Goal: Information Seeking & Learning: Check status

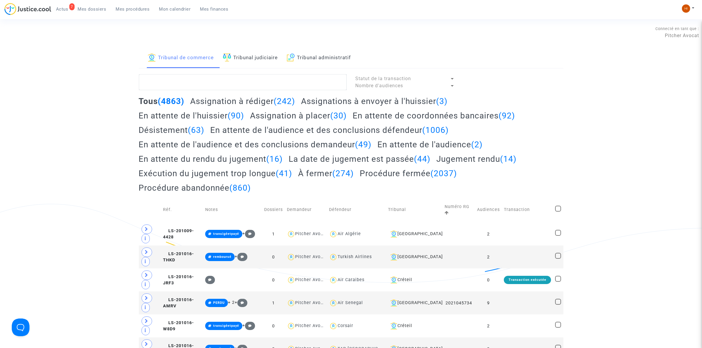
drag, startPoint x: 254, startPoint y: 53, endPoint x: 239, endPoint y: 68, distance: 21.3
click at [254, 54] on link "Tribunal judiciaire" at bounding box center [250, 58] width 55 height 20
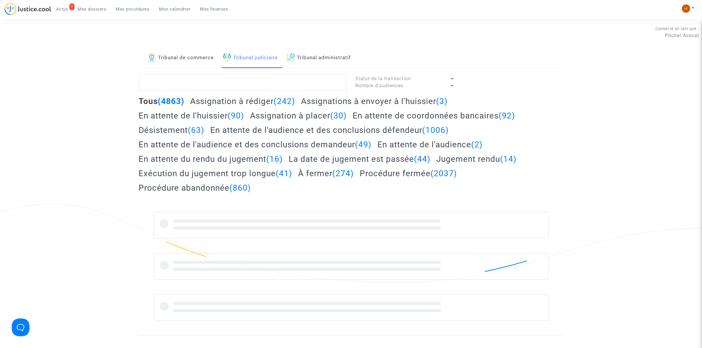
click at [199, 57] on link "Tribunal de commerce" at bounding box center [181, 58] width 66 height 20
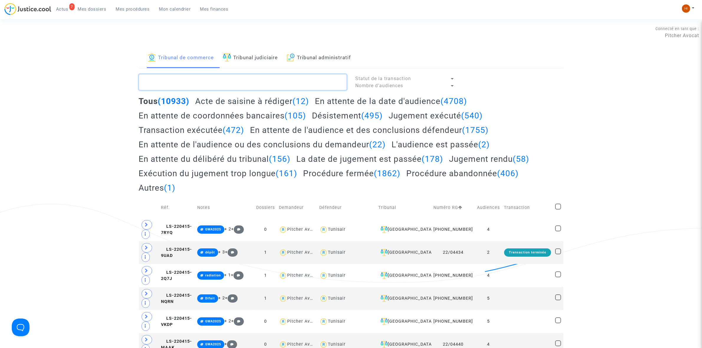
click at [195, 89] on textarea at bounding box center [243, 82] width 208 height 16
paste textarea "2025J01377"
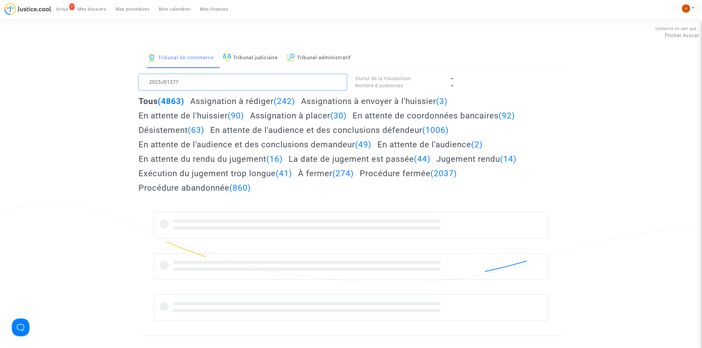
type textarea "2025J01377"
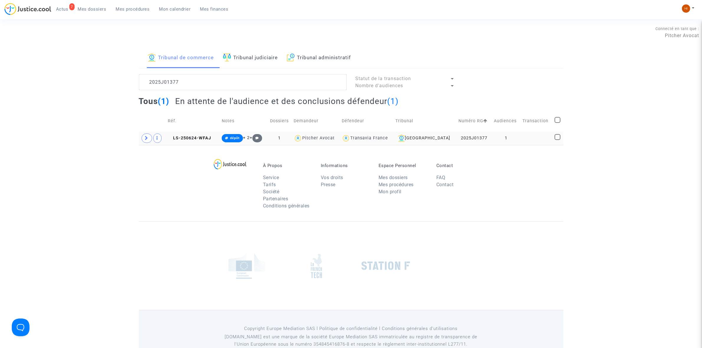
drag, startPoint x: 197, startPoint y: 136, endPoint x: 631, endPoint y: 114, distance: 434.6
click at [197, 136] on copy "LS-250624-WFAJ" at bounding box center [189, 138] width 43 height 5
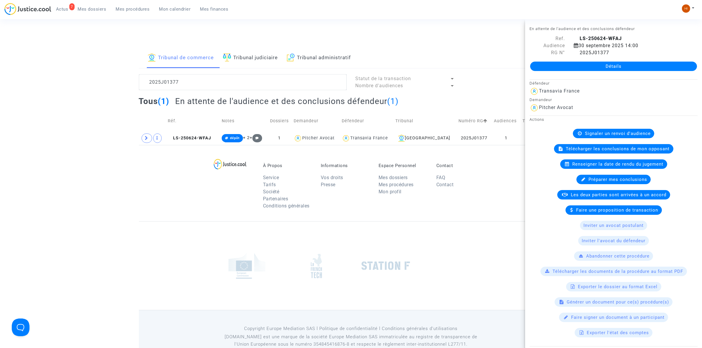
click at [641, 62] on link "Détails" at bounding box center [613, 66] width 167 height 9
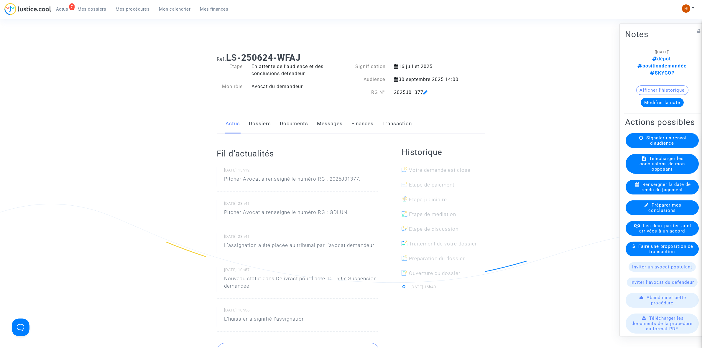
click at [291, 126] on link "Documents" at bounding box center [294, 123] width 28 height 19
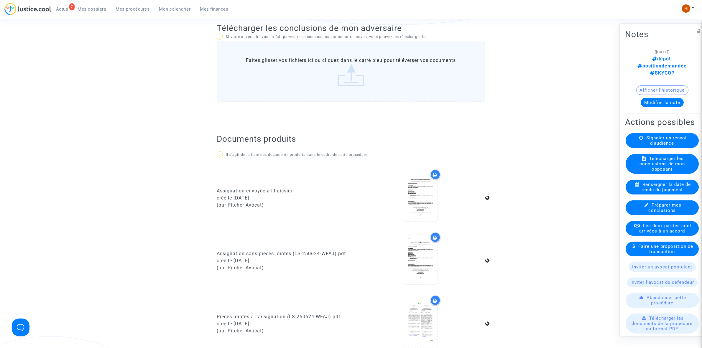
scroll to position [479, 0]
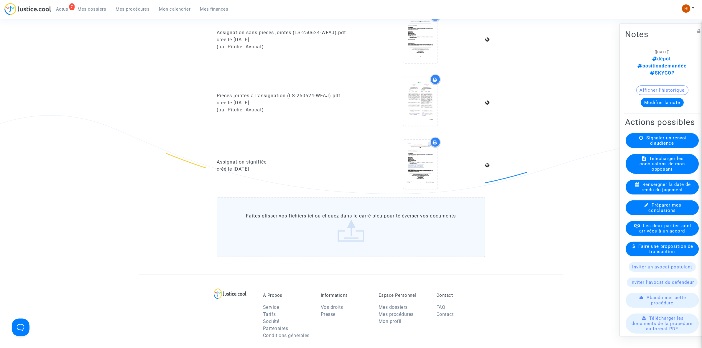
click at [647, 192] on span "Renseigner la date de rendu du jugement" at bounding box center [665, 187] width 49 height 11
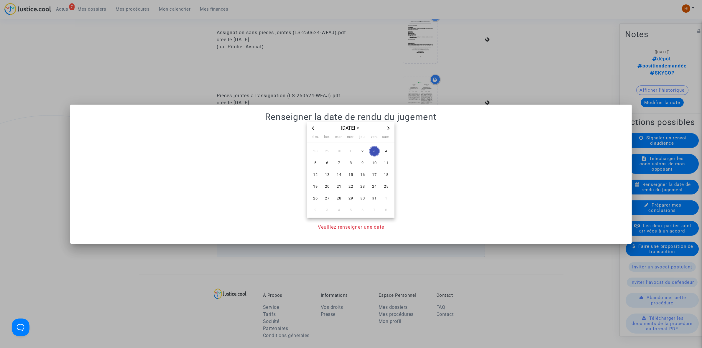
scroll to position [0, 0]
click at [338, 173] on span "14" at bounding box center [339, 174] width 11 height 11
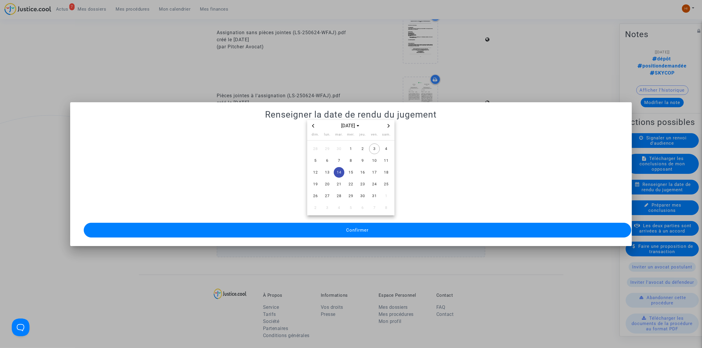
click at [326, 233] on button "Confirmer" at bounding box center [357, 230] width 547 height 15
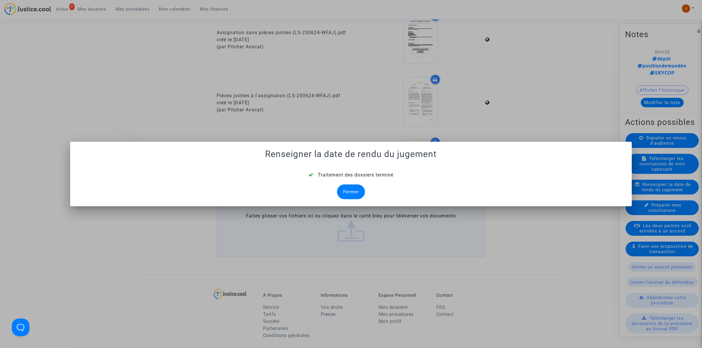
click at [342, 189] on div "Fermer" at bounding box center [351, 191] width 28 height 15
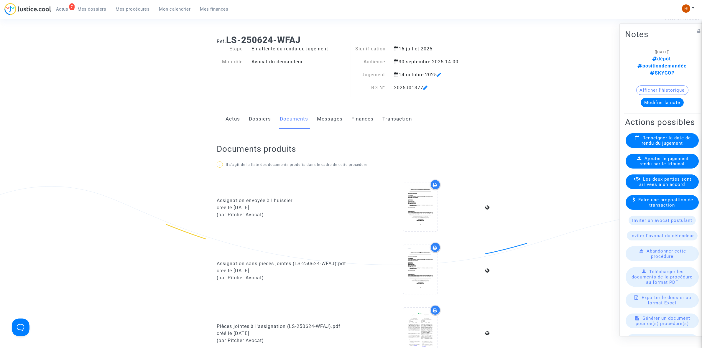
scroll to position [392, 0]
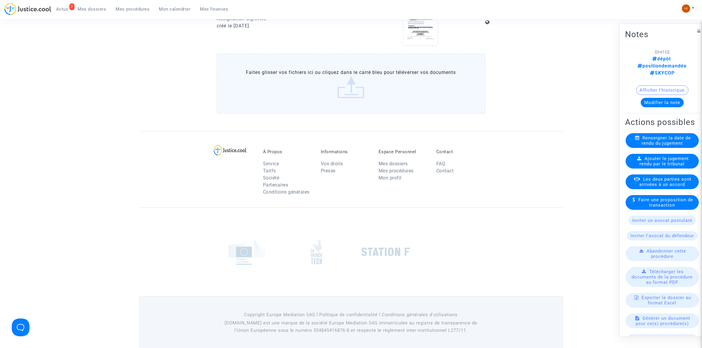
click at [413, 169] on link "Mes procédures" at bounding box center [395, 171] width 35 height 6
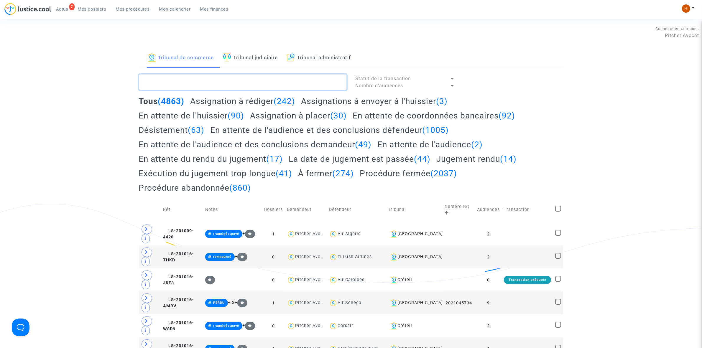
click at [233, 79] on textarea at bounding box center [243, 82] width 208 height 16
paste textarea "2025J01377"
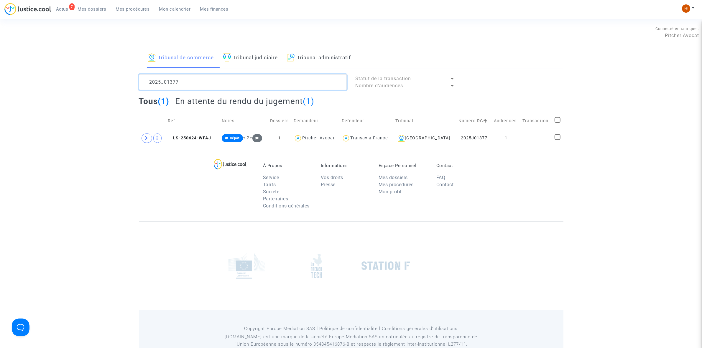
type textarea "2025J01377"
click at [517, 133] on tr "LS-250624-WFAJ dépôt + 2 + 1 Pitcher Avocat Transavia France Lyon 2025J01377 1" at bounding box center [351, 138] width 424 height 14
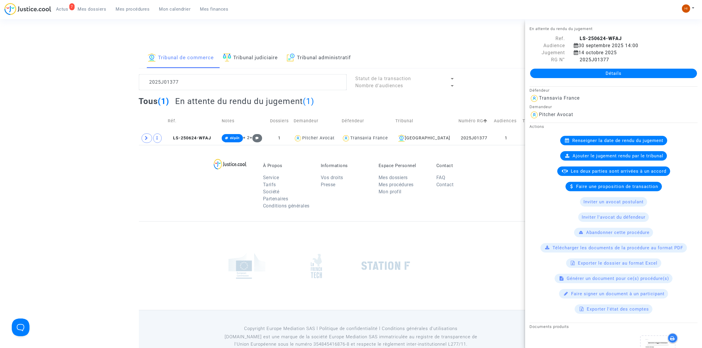
click at [606, 69] on link "Détails" at bounding box center [613, 73] width 167 height 9
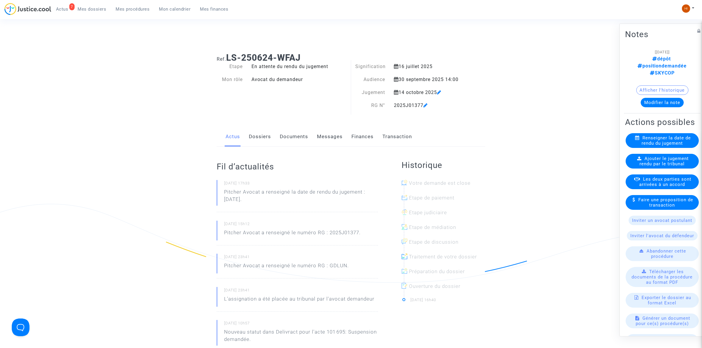
click at [301, 138] on link "Documents" at bounding box center [294, 136] width 28 height 19
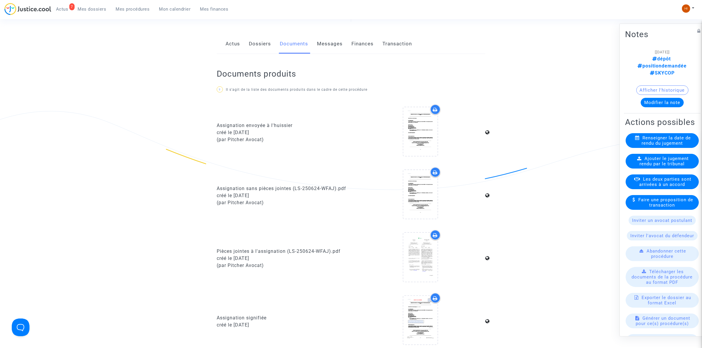
scroll to position [258, 0]
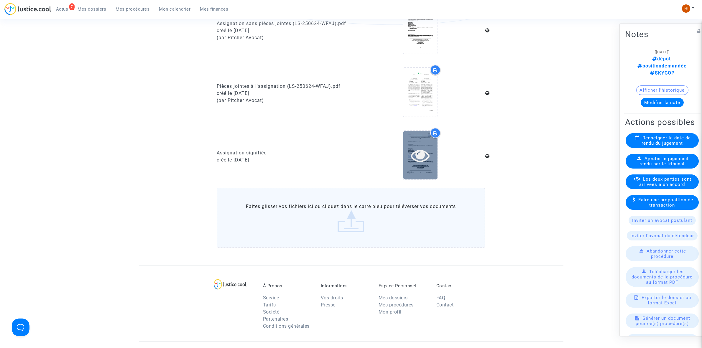
click at [422, 154] on icon at bounding box center [419, 155] width 19 height 19
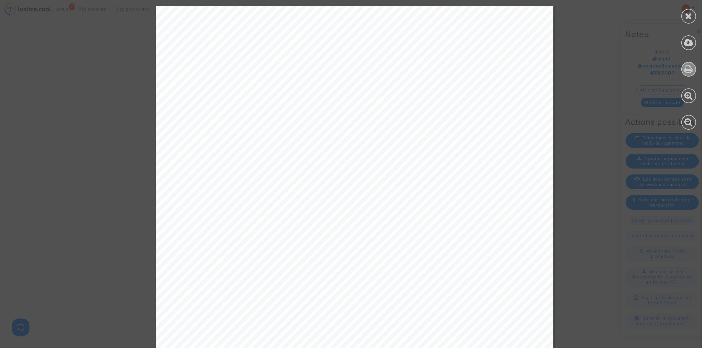
click at [690, 70] on icon at bounding box center [688, 69] width 9 height 9
drag, startPoint x: 690, startPoint y: 18, endPoint x: 631, endPoint y: 95, distance: 96.1
click at [690, 18] on icon at bounding box center [688, 15] width 7 height 9
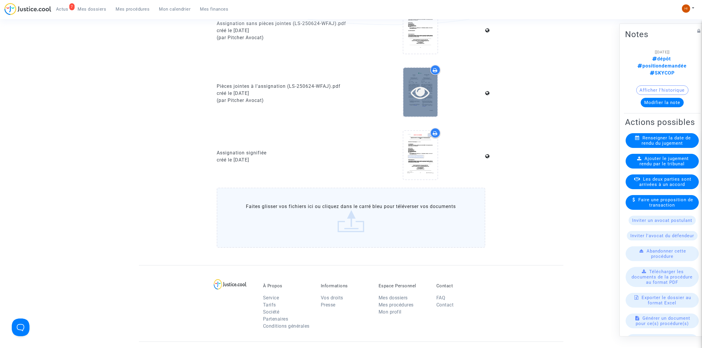
click at [426, 89] on icon at bounding box center [419, 92] width 19 height 19
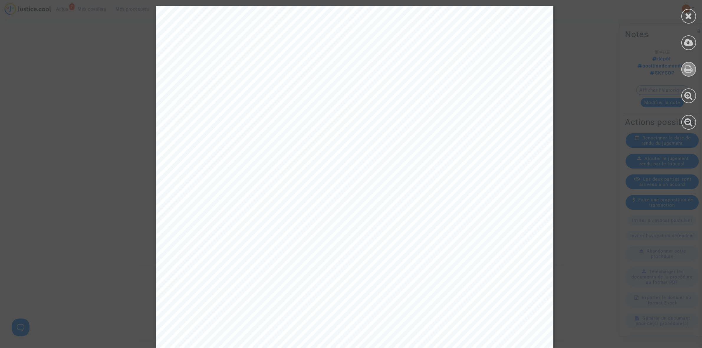
click at [690, 67] on icon at bounding box center [688, 69] width 9 height 9
drag, startPoint x: 692, startPoint y: 11, endPoint x: 684, endPoint y: 31, distance: 21.5
click at [691, 13] on div at bounding box center [688, 16] width 15 height 15
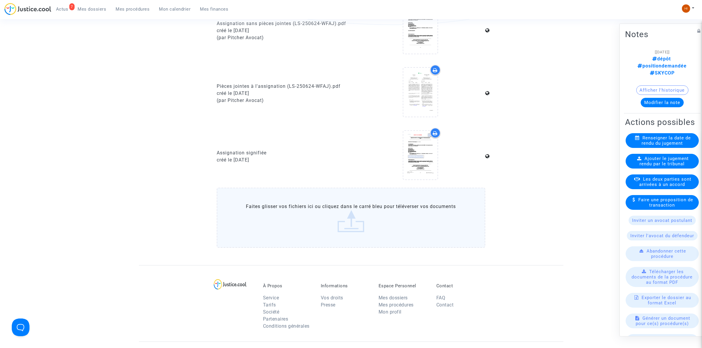
click at [664, 98] on button "Modifier la note" at bounding box center [661, 102] width 43 height 9
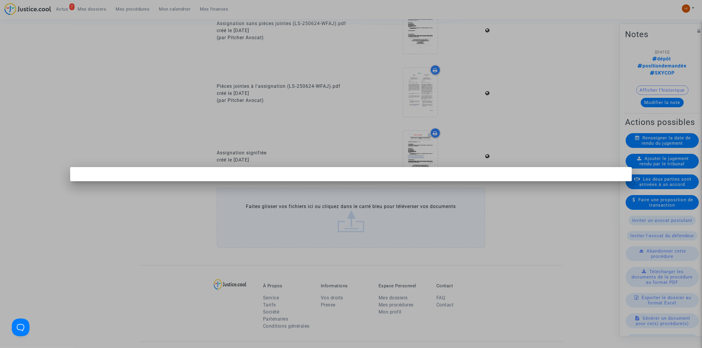
scroll to position [0, 0]
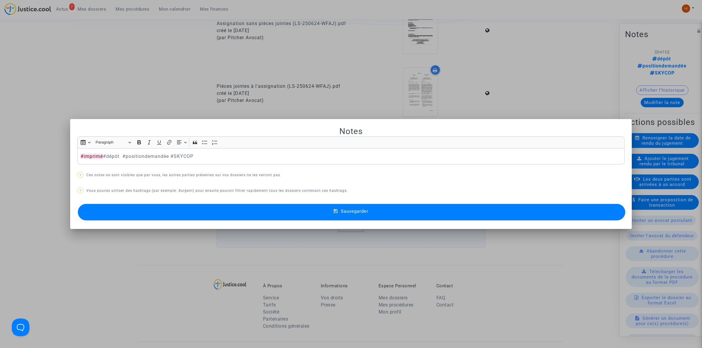
click at [334, 210] on icon at bounding box center [336, 211] width 4 height 5
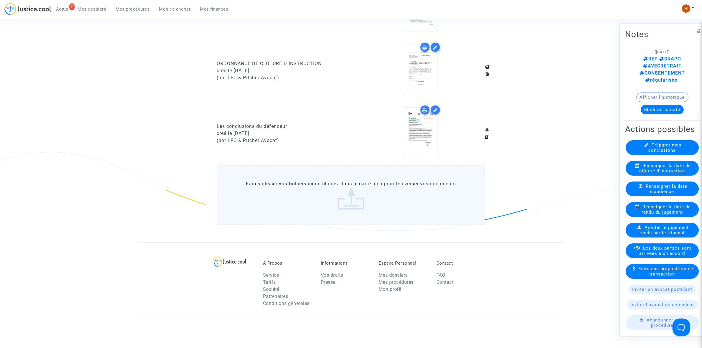
click at [94, 12] on link "Mes dossiers" at bounding box center [92, 9] width 38 height 9
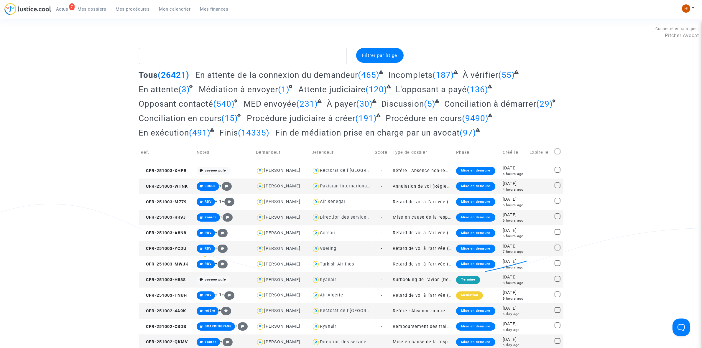
drag, startPoint x: 138, startPoint y: 2, endPoint x: 145, endPoint y: 12, distance: 11.5
click at [138, 2] on nav "7 Actus Mes dossiers Mes procédures Mon calendrier Mes finances Mon profil Chan…" at bounding box center [351, 9] width 702 height 19
click at [138, 6] on span "Mes procédures" at bounding box center [133, 8] width 34 height 5
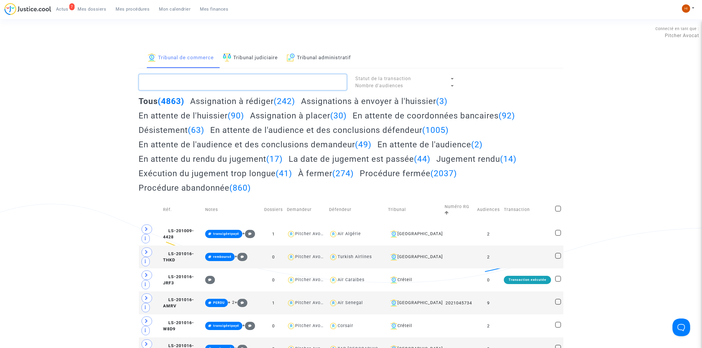
click at [182, 79] on textarea at bounding box center [243, 82] width 208 height 16
paste textarea "2025J01382"
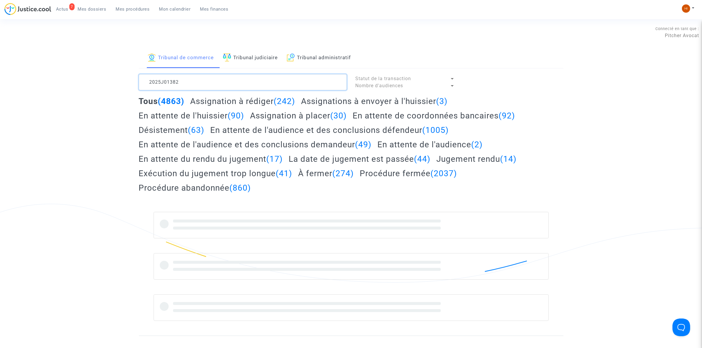
type textarea "2025J01382"
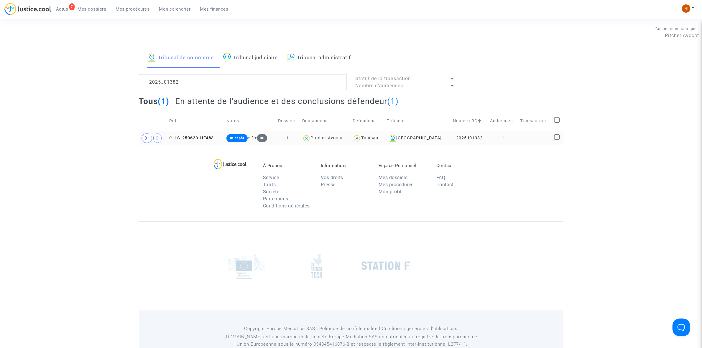
click at [210, 140] on span "LS-250623-HFAW" at bounding box center [191, 138] width 44 height 5
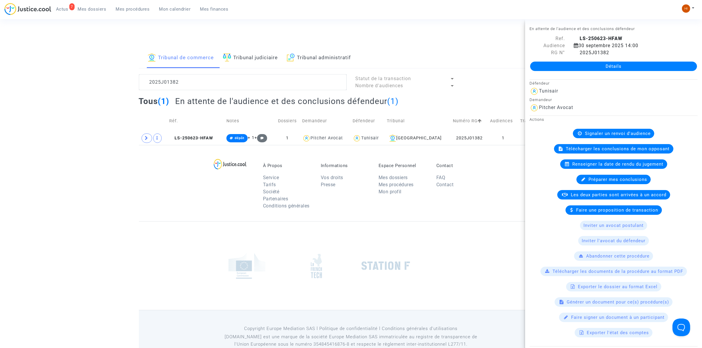
click at [581, 67] on link "Détails" at bounding box center [613, 66] width 167 height 9
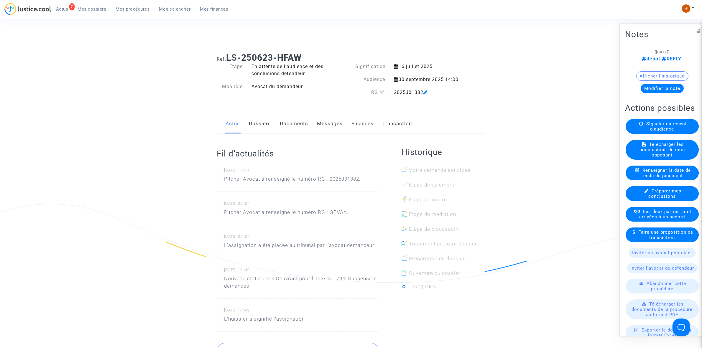
click at [655, 178] on span "Renseigner la date de rendu du jugement" at bounding box center [665, 172] width 49 height 11
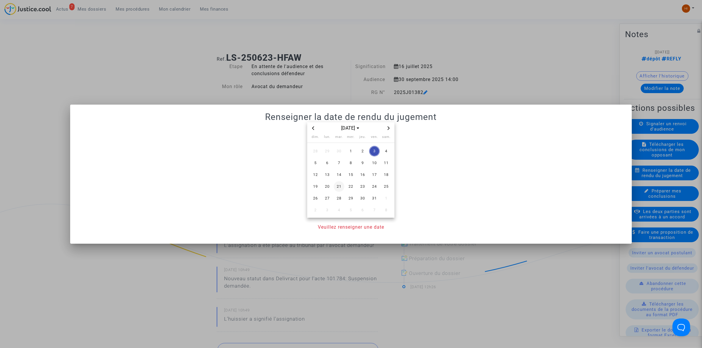
drag, startPoint x: 342, startPoint y: 175, endPoint x: 343, endPoint y: 181, distance: 5.4
click at [343, 176] on span "14" at bounding box center [339, 174] width 11 height 11
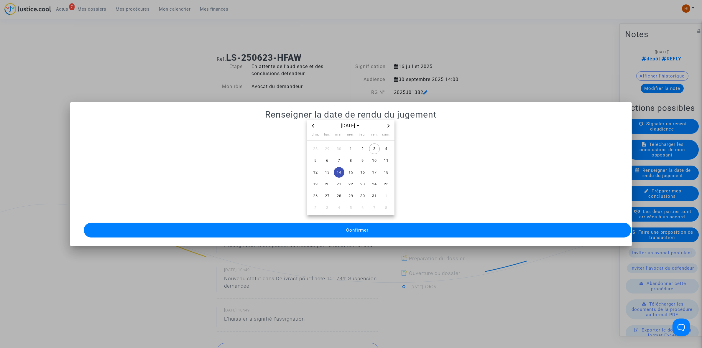
click at [349, 228] on span "Confirmer" at bounding box center [357, 229] width 22 height 5
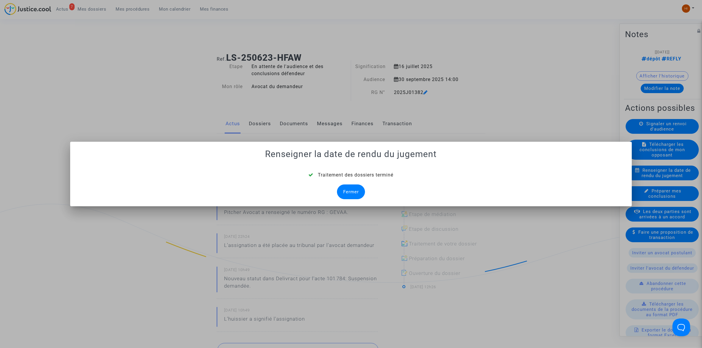
click at [352, 197] on div "Fermer" at bounding box center [351, 191] width 28 height 15
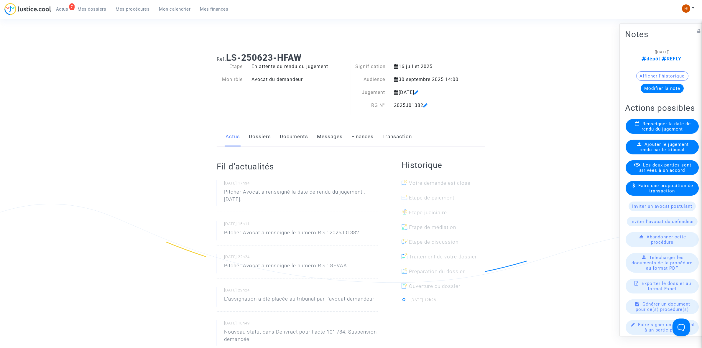
click at [300, 139] on link "Documents" at bounding box center [294, 136] width 28 height 19
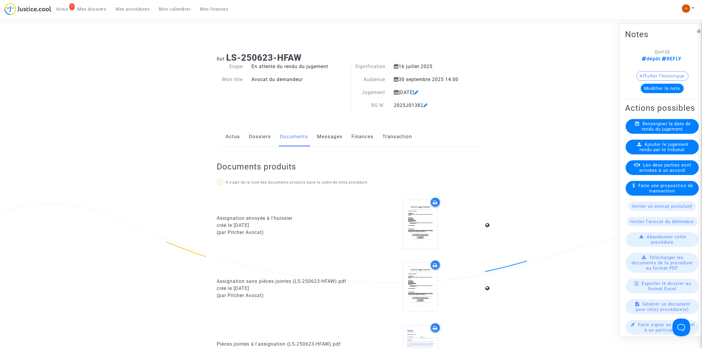
scroll to position [258, 0]
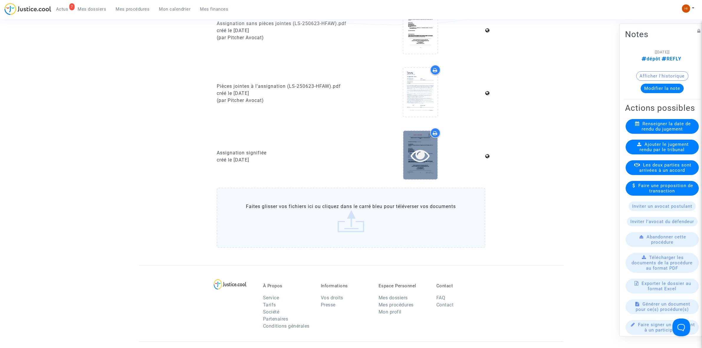
click at [404, 148] on div at bounding box center [420, 155] width 34 height 19
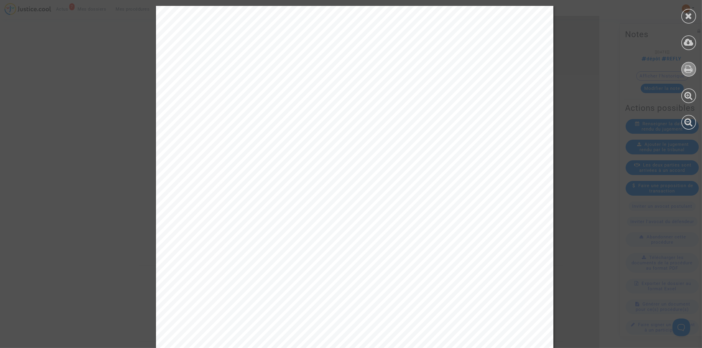
click at [688, 69] on icon at bounding box center [688, 69] width 9 height 9
click at [693, 14] on div at bounding box center [688, 16] width 15 height 15
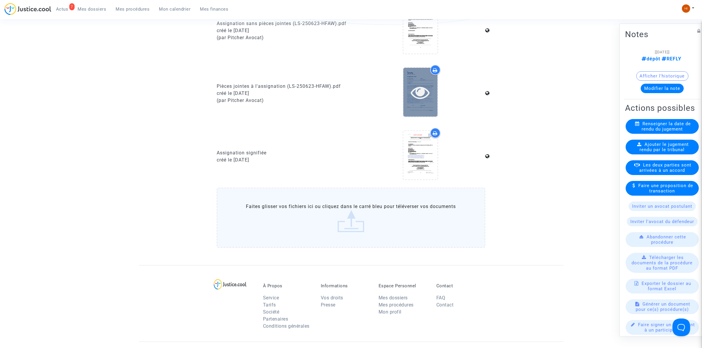
click at [412, 88] on icon at bounding box center [419, 92] width 19 height 19
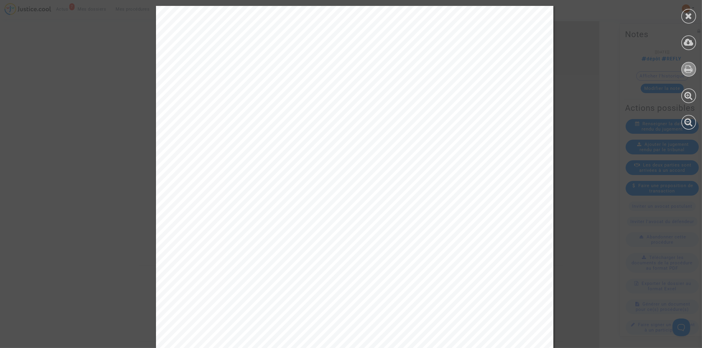
click at [686, 70] on icon at bounding box center [688, 69] width 9 height 9
click at [691, 13] on icon at bounding box center [688, 15] width 7 height 9
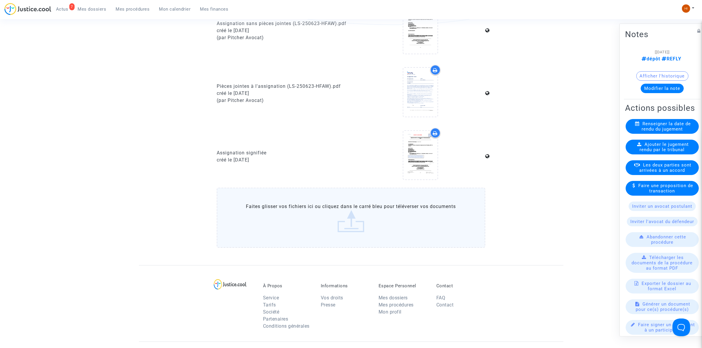
click at [653, 88] on button "Modifier la note" at bounding box center [661, 87] width 43 height 9
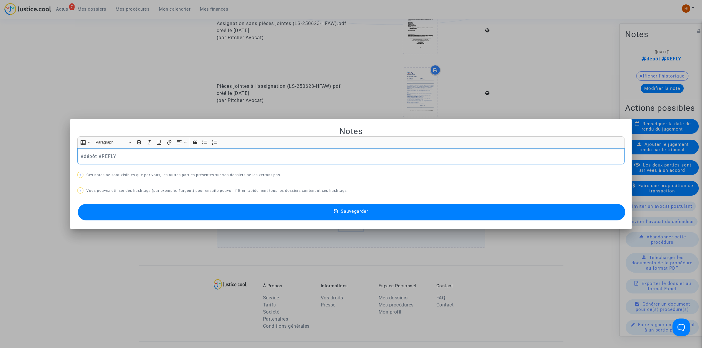
scroll to position [0, 0]
click at [227, 218] on button "Sauvegarder" at bounding box center [351, 212] width 547 height 17
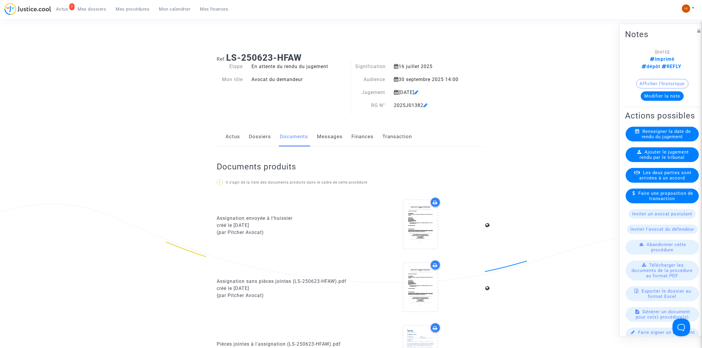
drag, startPoint x: 392, startPoint y: 107, endPoint x: 423, endPoint y: 105, distance: 30.7
click at [423, 105] on div "2025J01382" at bounding box center [427, 105] width 77 height 7
copy div "2025J01382"
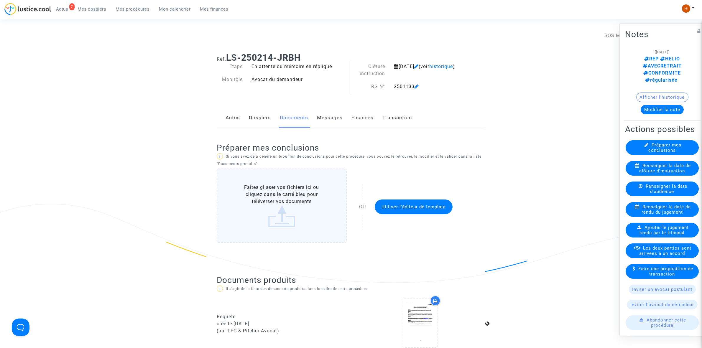
drag, startPoint x: 138, startPoint y: 9, endPoint x: 87, endPoint y: 94, distance: 98.4
click at [138, 9] on span "Mes procédures" at bounding box center [133, 8] width 34 height 5
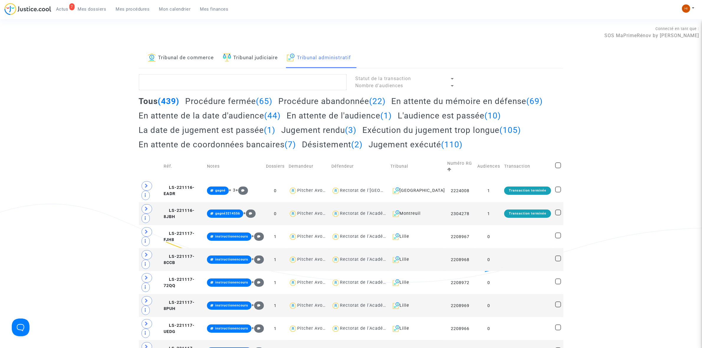
click at [195, 58] on link "Tribunal de commerce" at bounding box center [181, 58] width 66 height 20
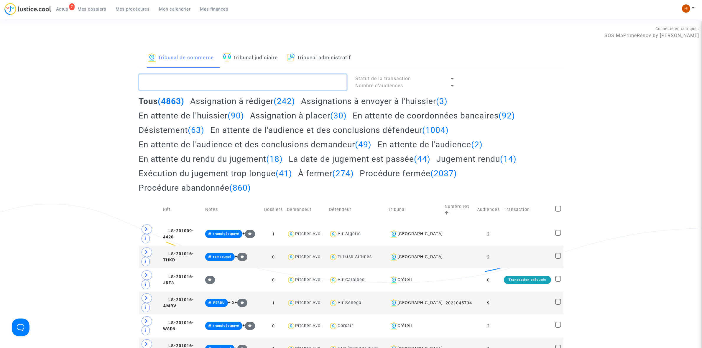
click at [195, 81] on textarea at bounding box center [243, 82] width 208 height 16
paste textarea "2025J01379"
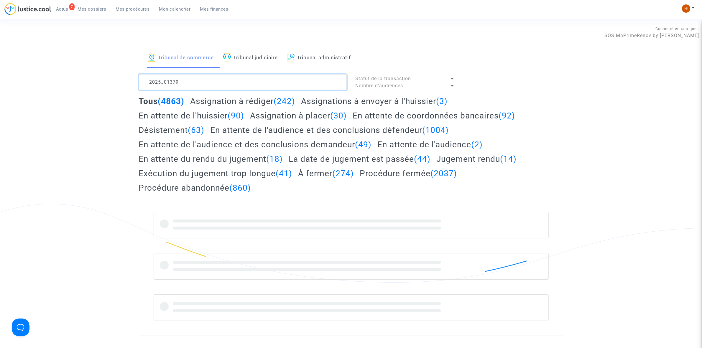
type textarea "2025J01379"
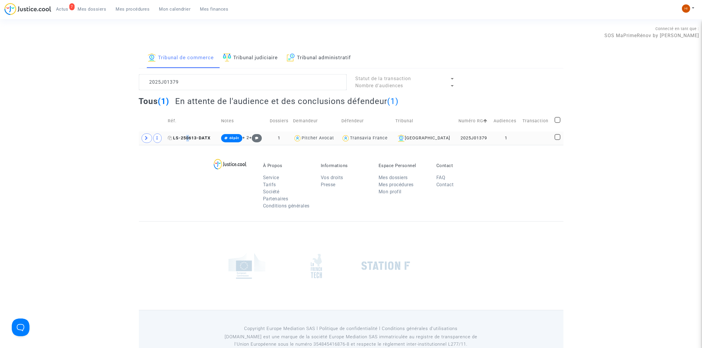
click at [190, 136] on span "LS-250613-DATX" at bounding box center [189, 138] width 43 height 5
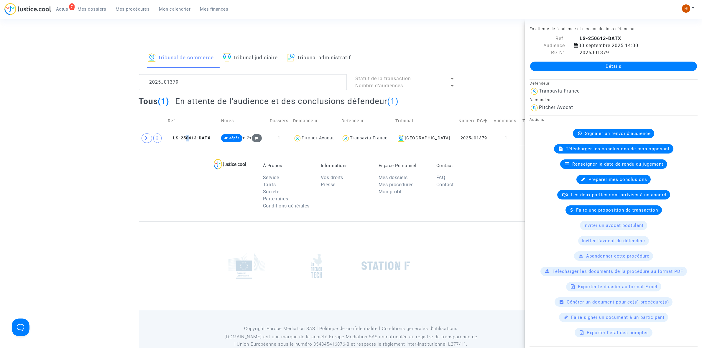
click at [590, 65] on link "Détails" at bounding box center [613, 66] width 167 height 9
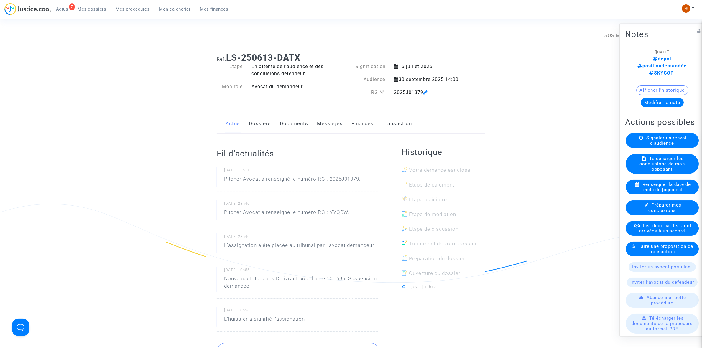
click at [655, 182] on span "Renseigner la date de rendu du jugement" at bounding box center [665, 187] width 49 height 11
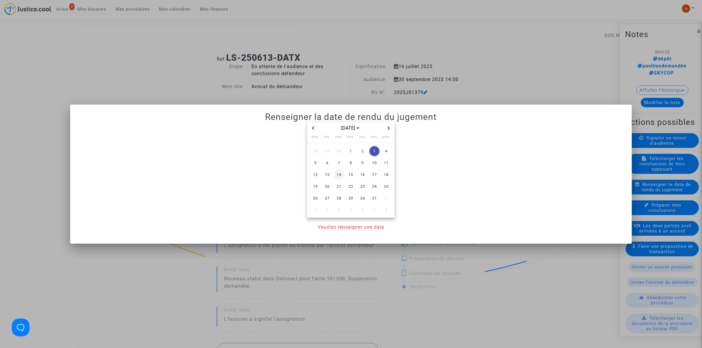
click at [335, 177] on span "14" at bounding box center [339, 174] width 11 height 11
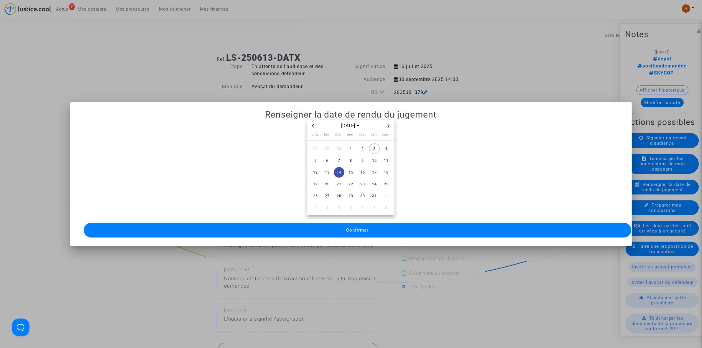
click at [331, 228] on button "Confirmer" at bounding box center [357, 230] width 547 height 15
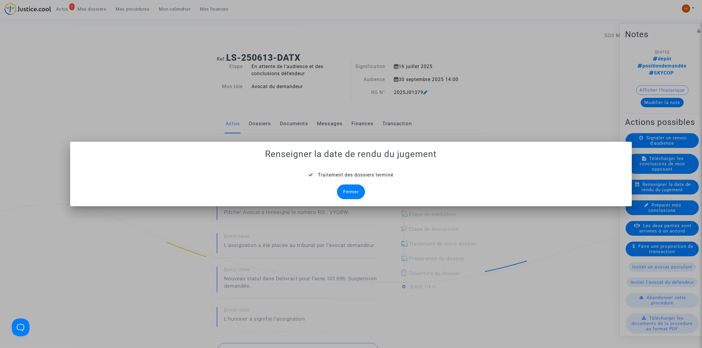
click at [352, 194] on div "Fermer" at bounding box center [351, 191] width 28 height 15
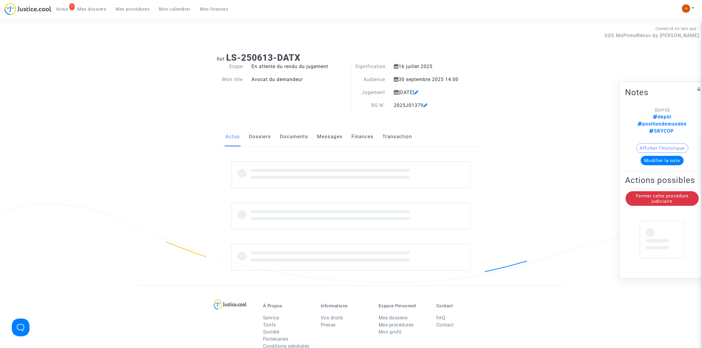
click at [298, 124] on div "Ref. LS-250613-DATX Etape En attente du rendu du jugement Mon rôle Avocat du de…" at bounding box center [350, 166] width 277 height 237
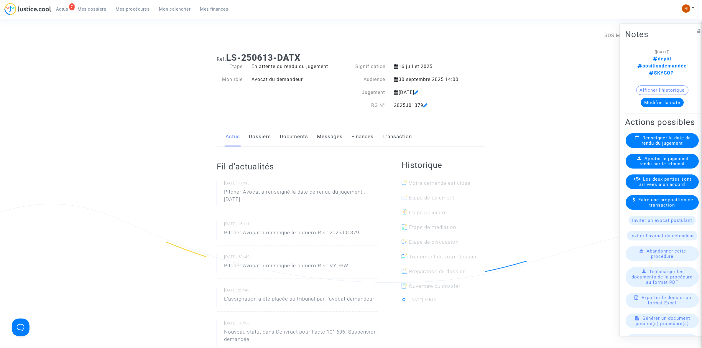
click at [298, 136] on link "Documents" at bounding box center [294, 136] width 28 height 19
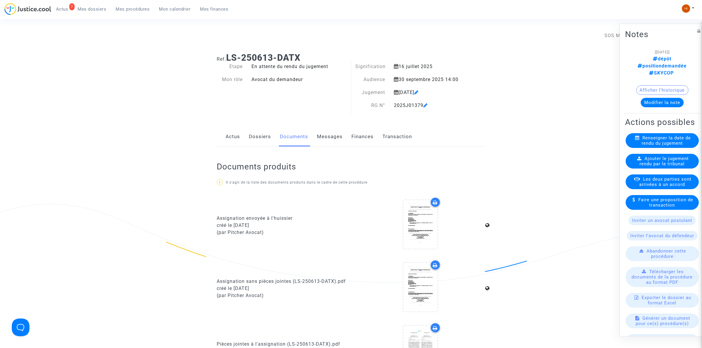
scroll to position [184, 0]
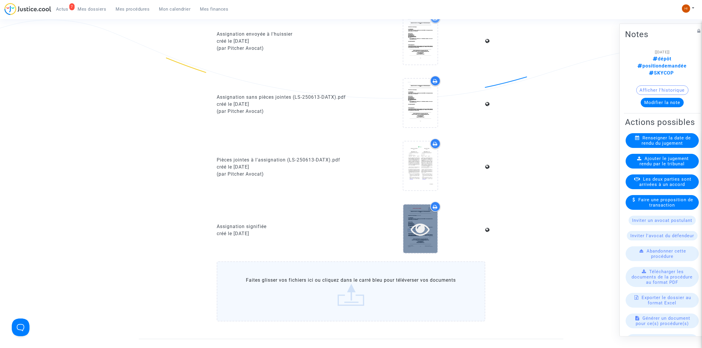
click at [415, 220] on icon at bounding box center [419, 229] width 19 height 19
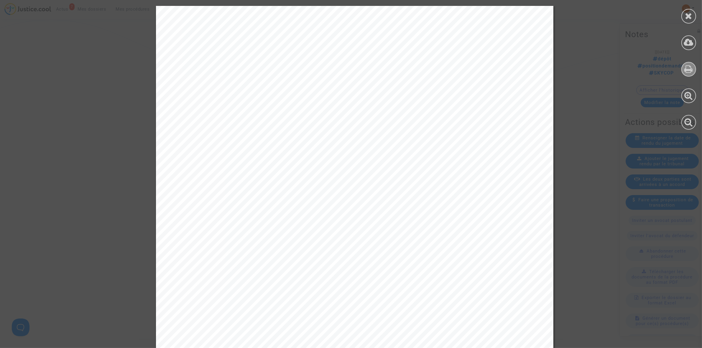
click at [685, 72] on icon at bounding box center [688, 69] width 9 height 9
click at [695, 18] on div at bounding box center [688, 16] width 15 height 15
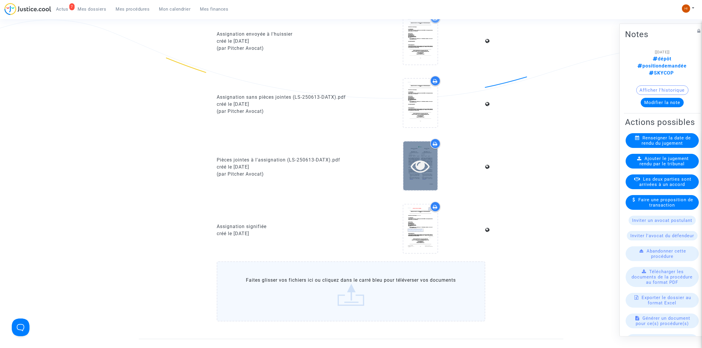
click at [426, 159] on icon at bounding box center [419, 165] width 19 height 19
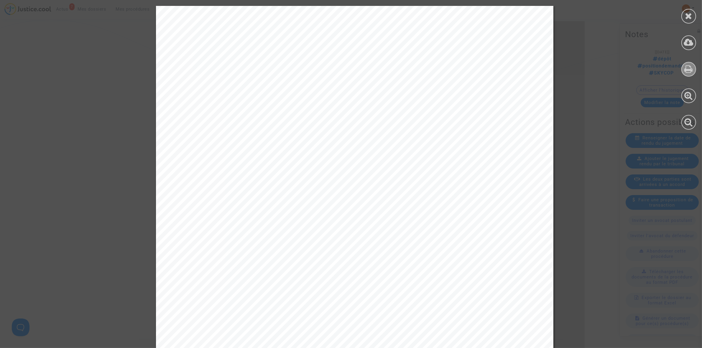
click at [693, 63] on div at bounding box center [688, 69] width 15 height 15
click at [691, 16] on icon at bounding box center [688, 15] width 7 height 9
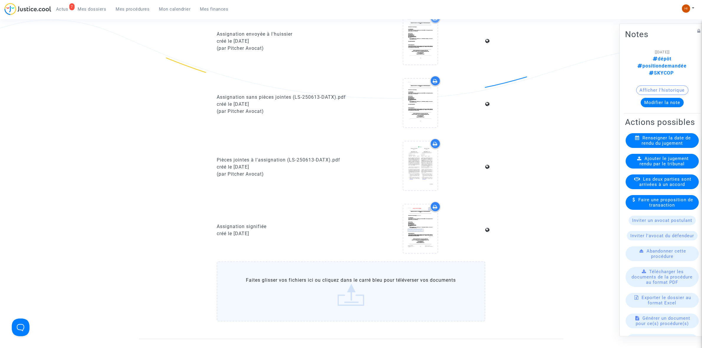
click at [665, 98] on button "Modifier la note" at bounding box center [661, 102] width 43 height 9
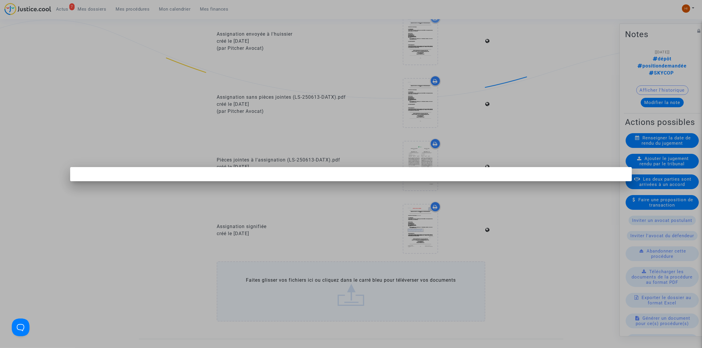
scroll to position [0, 0]
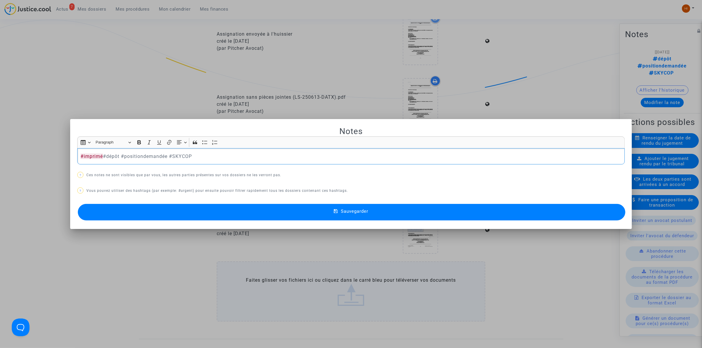
click at [247, 219] on button "Sauvegarder" at bounding box center [351, 212] width 547 height 17
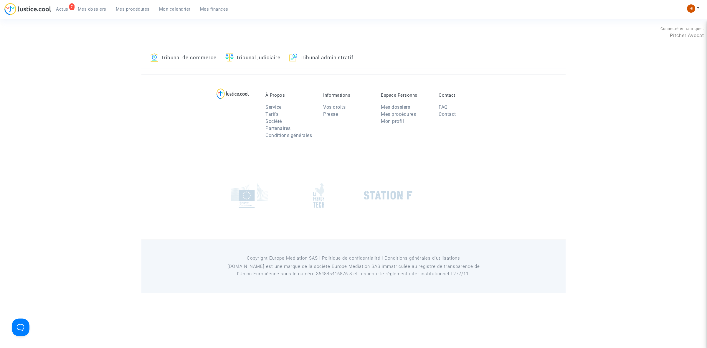
click at [201, 55] on link "Tribunal de commerce" at bounding box center [183, 58] width 66 height 20
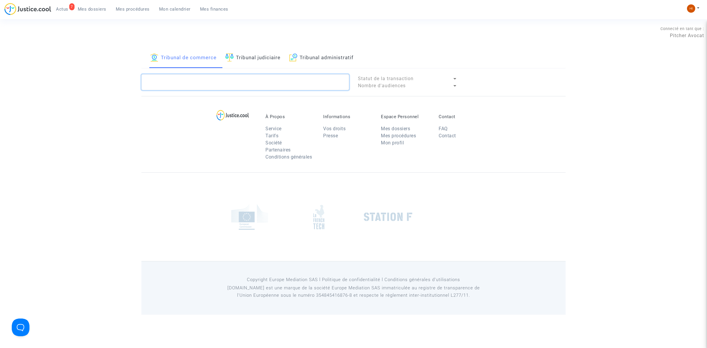
click at [211, 86] on textarea at bounding box center [245, 82] width 208 height 16
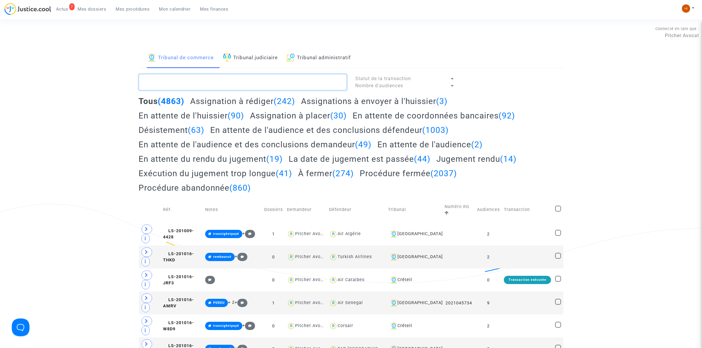
paste textarea "2025J01378"
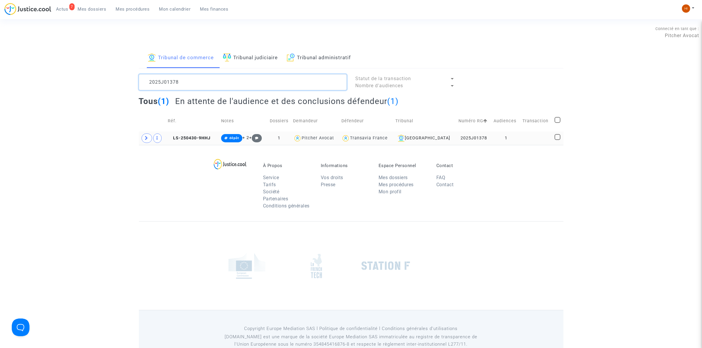
type textarea "2025J01378"
click at [211, 135] on td "LS-250430-9HHJ" at bounding box center [192, 138] width 53 height 14
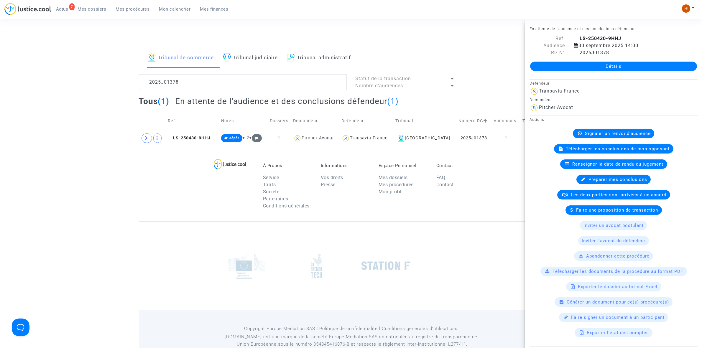
click at [580, 69] on link "Détails" at bounding box center [613, 66] width 167 height 9
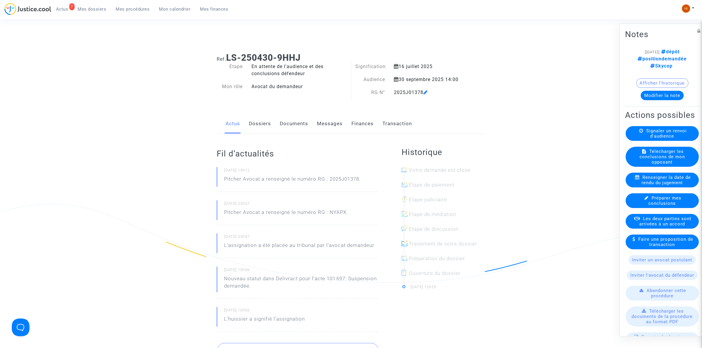
click at [645, 183] on span "Renseigner la date de rendu du jugement" at bounding box center [665, 179] width 49 height 11
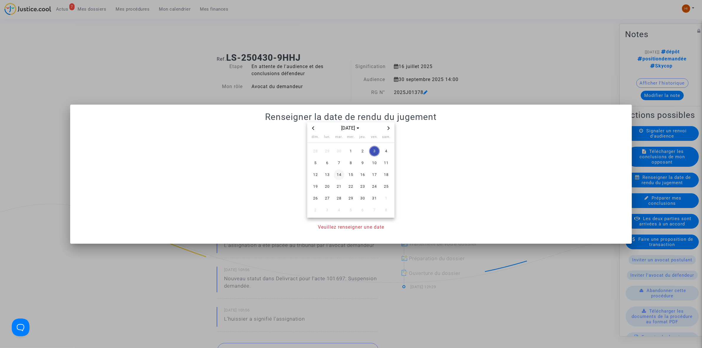
click at [338, 172] on span "14" at bounding box center [339, 174] width 11 height 11
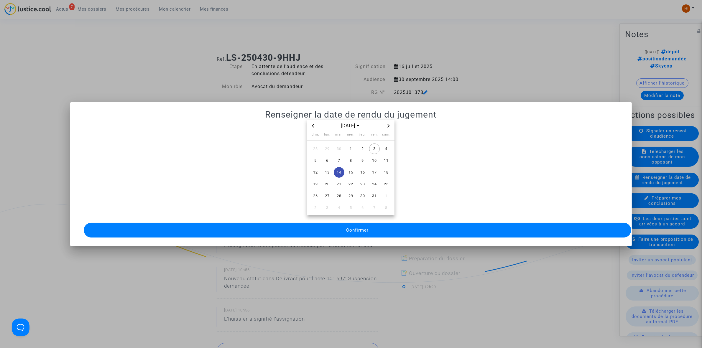
click at [331, 226] on button "Confirmer" at bounding box center [357, 230] width 547 height 15
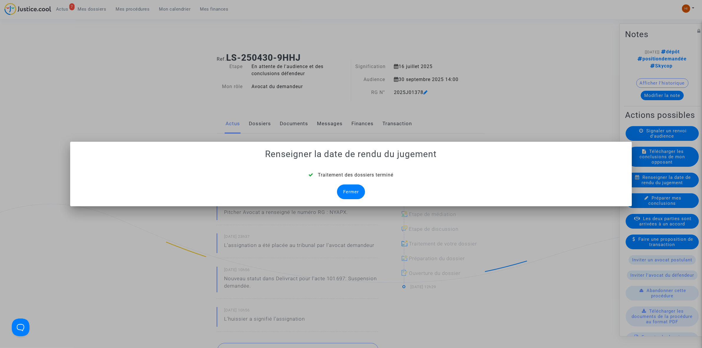
click at [353, 194] on div "Fermer" at bounding box center [351, 191] width 28 height 15
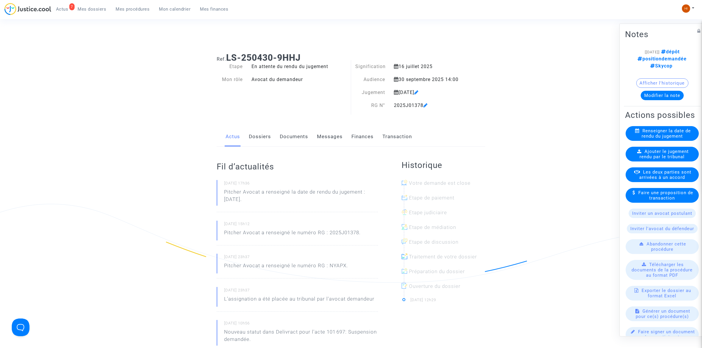
click at [291, 137] on link "Documents" at bounding box center [294, 136] width 28 height 19
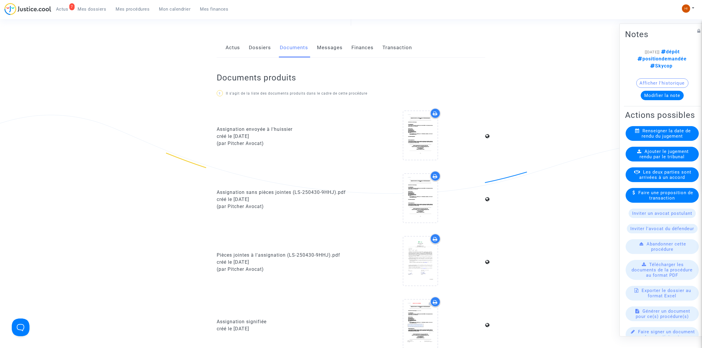
scroll to position [221, 0]
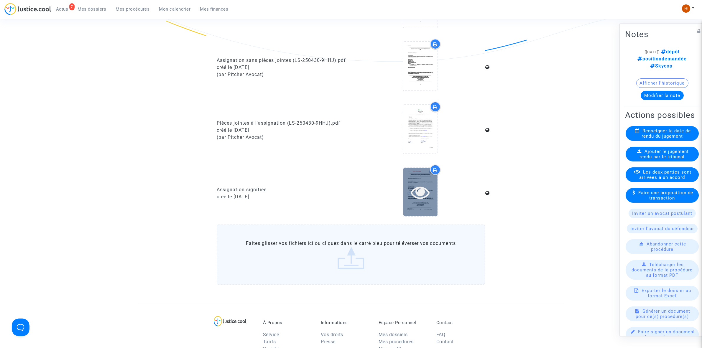
click at [410, 189] on icon at bounding box center [419, 192] width 19 height 19
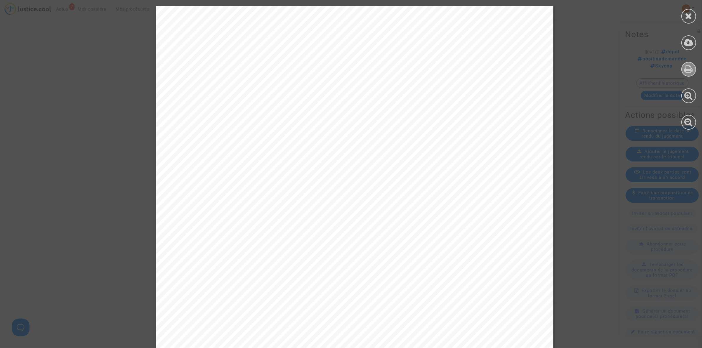
click at [692, 67] on icon at bounding box center [688, 69] width 9 height 9
drag, startPoint x: 690, startPoint y: 20, endPoint x: 675, endPoint y: 31, distance: 18.9
click at [690, 19] on div at bounding box center [688, 16] width 15 height 15
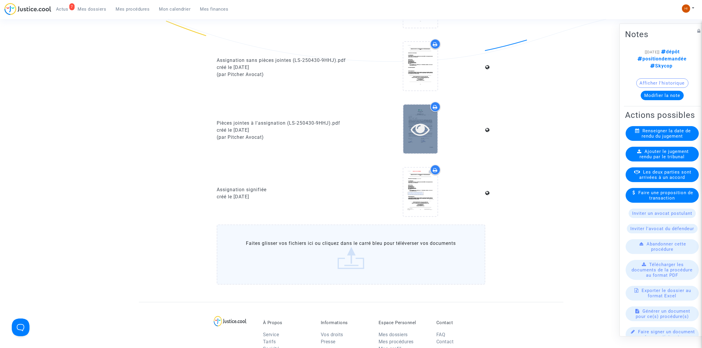
click at [437, 136] on div at bounding box center [420, 129] width 34 height 19
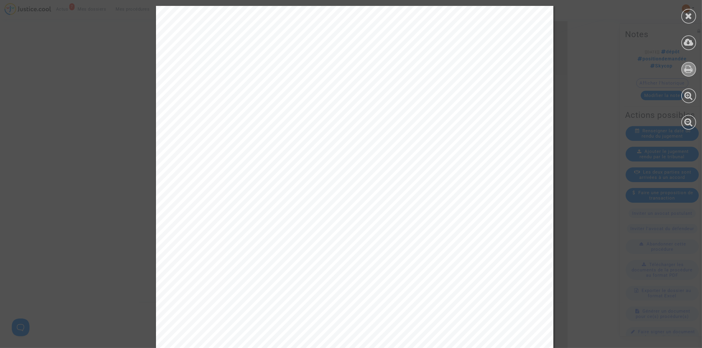
click at [690, 70] on icon at bounding box center [688, 69] width 9 height 9
click at [688, 15] on icon at bounding box center [688, 15] width 7 height 9
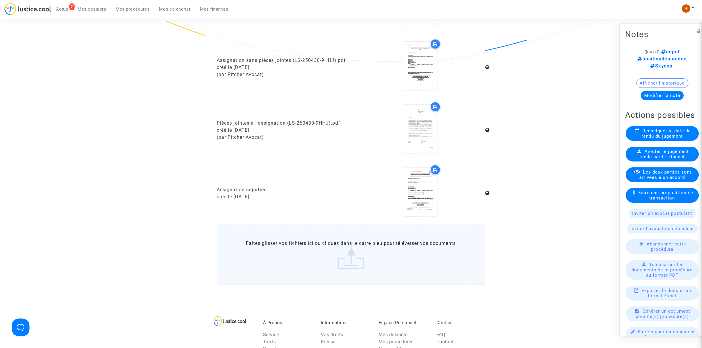
click at [666, 91] on button "Modifier la note" at bounding box center [661, 94] width 43 height 9
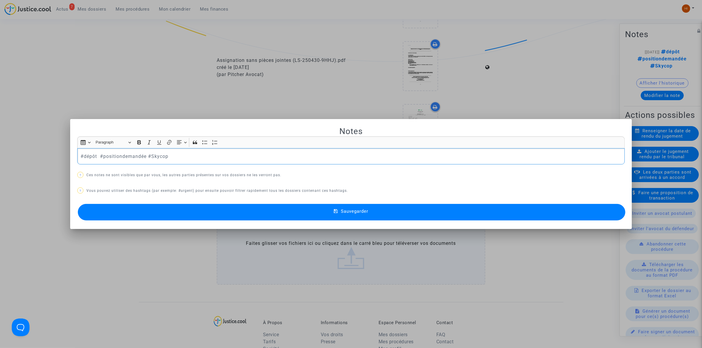
scroll to position [0, 0]
click at [143, 218] on button "Sauvegarder" at bounding box center [351, 212] width 547 height 17
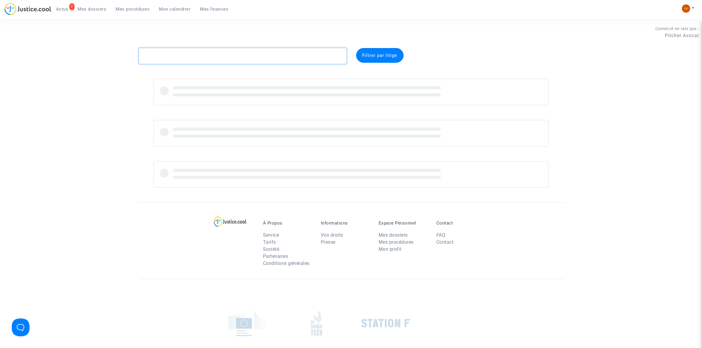
click at [312, 60] on textarea at bounding box center [243, 56] width 208 height 16
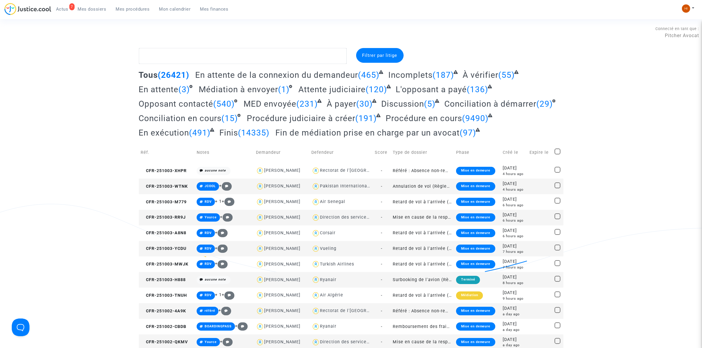
click at [150, 9] on link "Mes procédures" at bounding box center [132, 9] width 43 height 9
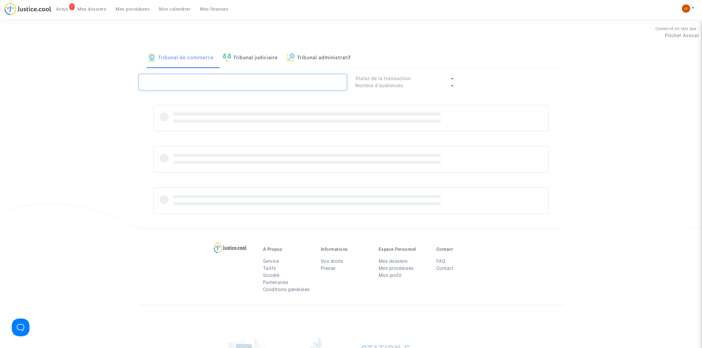
click at [192, 90] on textarea at bounding box center [243, 82] width 208 height 16
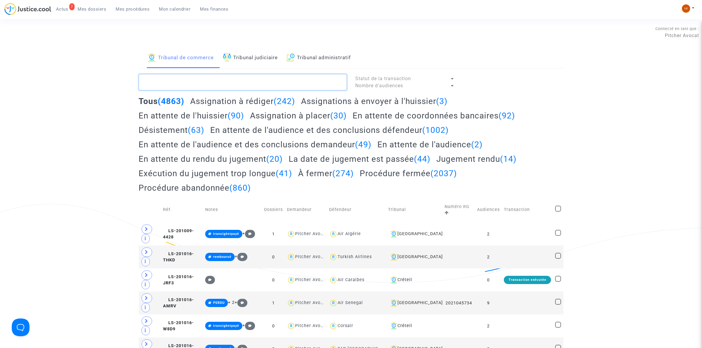
click at [162, 81] on textarea at bounding box center [243, 82] width 208 height 16
paste textarea "2025J01382"
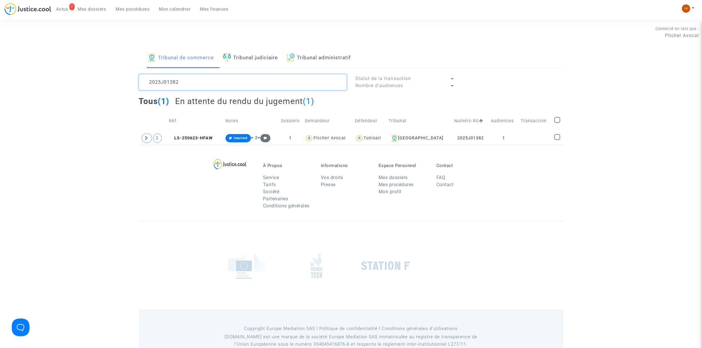
drag, startPoint x: 196, startPoint y: 85, endPoint x: 161, endPoint y: 81, distance: 35.5
click at [161, 81] on textarea at bounding box center [243, 82] width 208 height 16
type textarea "2025F01625"
click at [547, 136] on td at bounding box center [535, 138] width 33 height 14
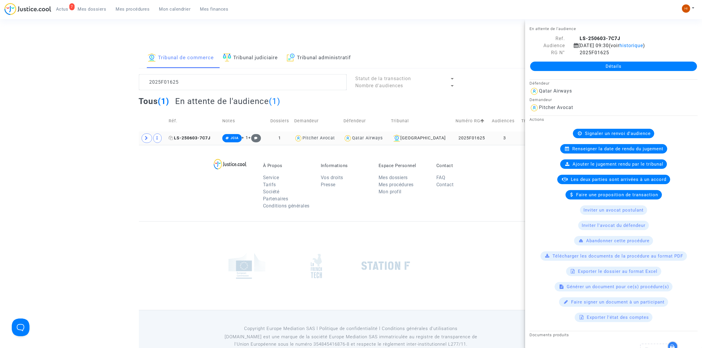
drag, startPoint x: 193, startPoint y: 139, endPoint x: 494, endPoint y: 81, distance: 306.7
click at [194, 139] on span "LS-250603-7C7J" at bounding box center [190, 138] width 42 height 5
click at [597, 70] on link "Détails" at bounding box center [613, 66] width 167 height 9
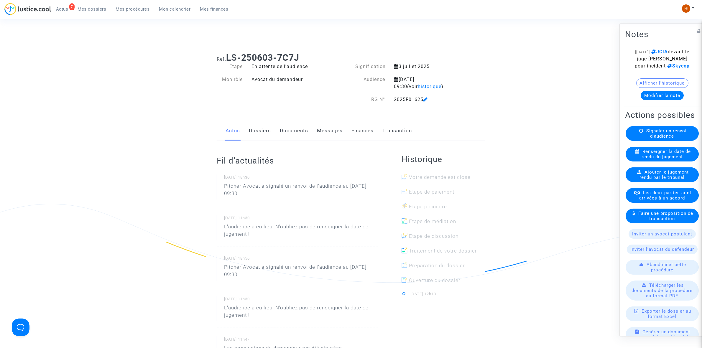
click at [298, 132] on link "Documents" at bounding box center [294, 130] width 28 height 19
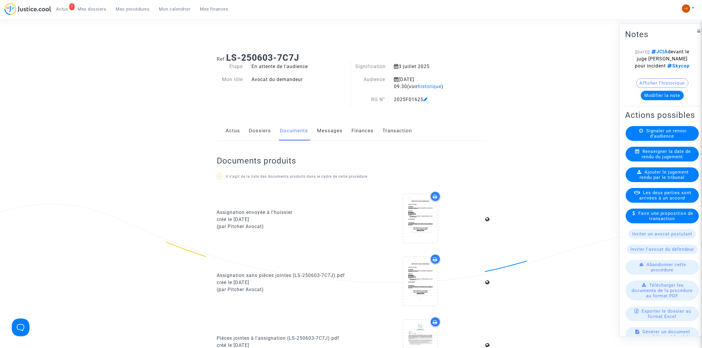
scroll to position [258, 0]
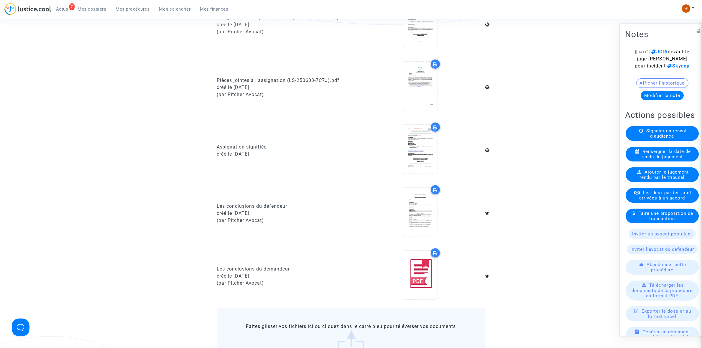
click at [420, 145] on icon at bounding box center [419, 149] width 19 height 19
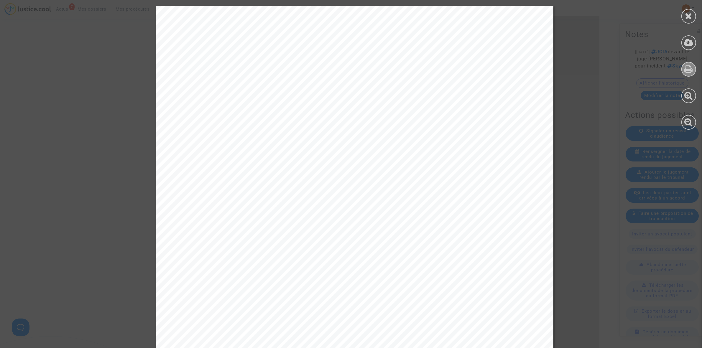
click at [692, 67] on icon at bounding box center [688, 69] width 9 height 9
click at [692, 16] on div at bounding box center [688, 16] width 15 height 15
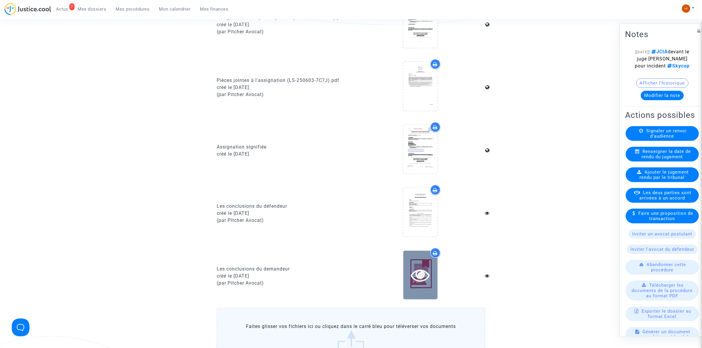
click at [424, 285] on div at bounding box center [420, 275] width 34 height 49
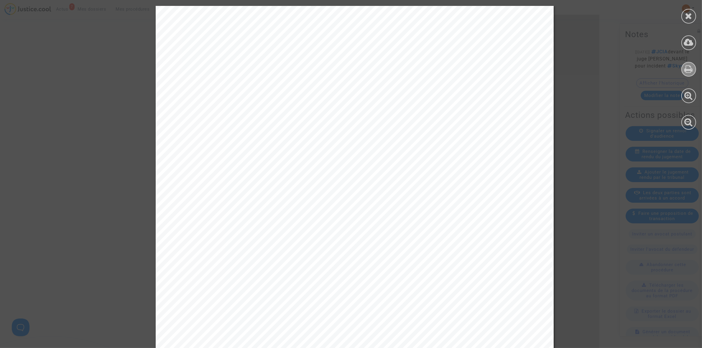
click at [691, 65] on icon at bounding box center [688, 69] width 9 height 9
click at [692, 19] on div at bounding box center [688, 16] width 15 height 15
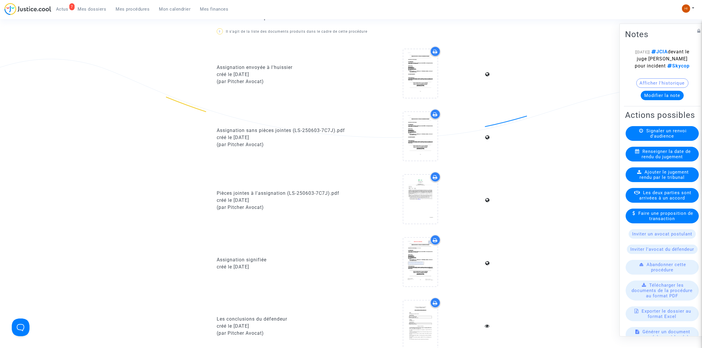
scroll to position [147, 0]
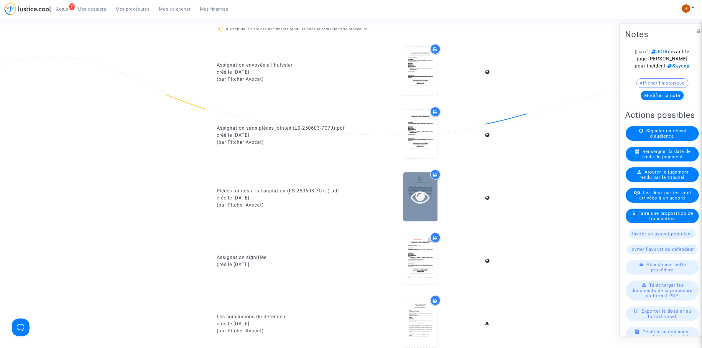
click at [414, 203] on icon at bounding box center [419, 196] width 19 height 19
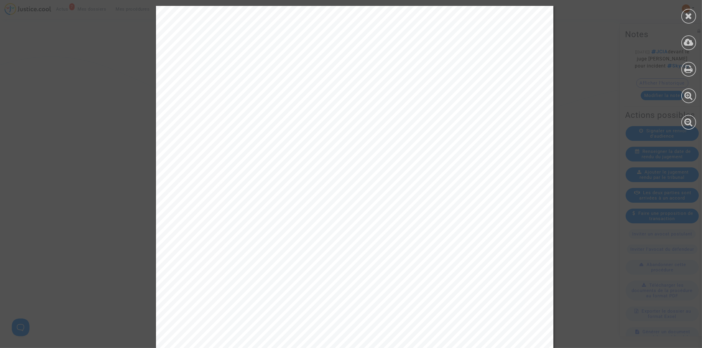
click at [696, 70] on div at bounding box center [688, 68] width 27 height 136
click at [692, 70] on icon at bounding box center [688, 69] width 9 height 9
click at [682, 70] on div at bounding box center [688, 69] width 15 height 15
click at [684, 68] on icon at bounding box center [688, 69] width 9 height 9
click at [689, 17] on icon at bounding box center [688, 15] width 7 height 9
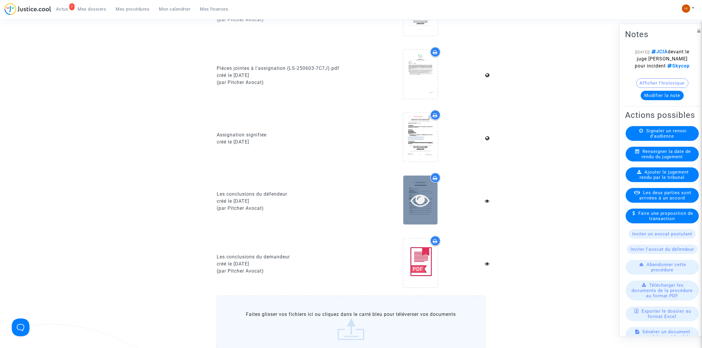
scroll to position [258, 0]
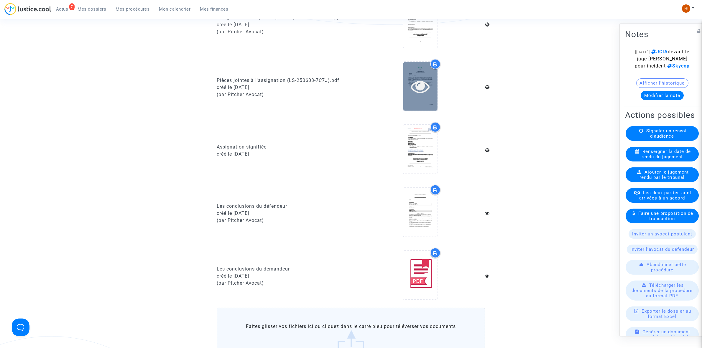
click at [411, 86] on icon at bounding box center [419, 86] width 19 height 19
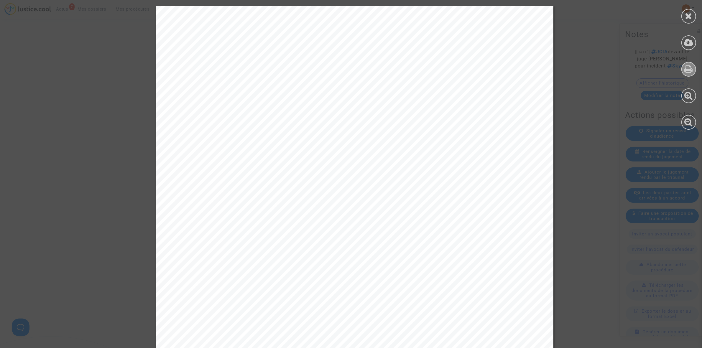
click at [690, 72] on icon at bounding box center [688, 69] width 9 height 9
click at [690, 15] on icon at bounding box center [688, 15] width 7 height 9
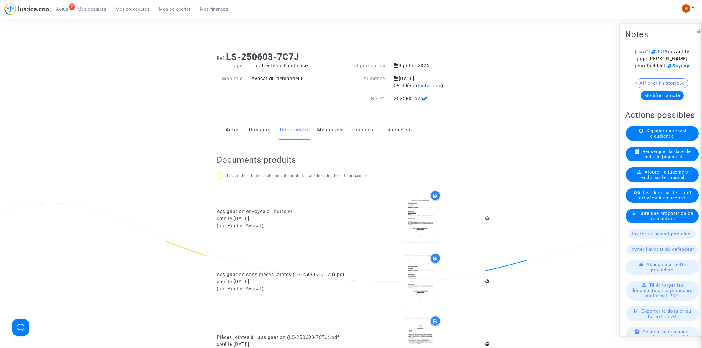
scroll to position [0, 0]
click at [250, 129] on link "Dossiers" at bounding box center [260, 130] width 22 height 19
